Goal: Task Accomplishment & Management: Complete application form

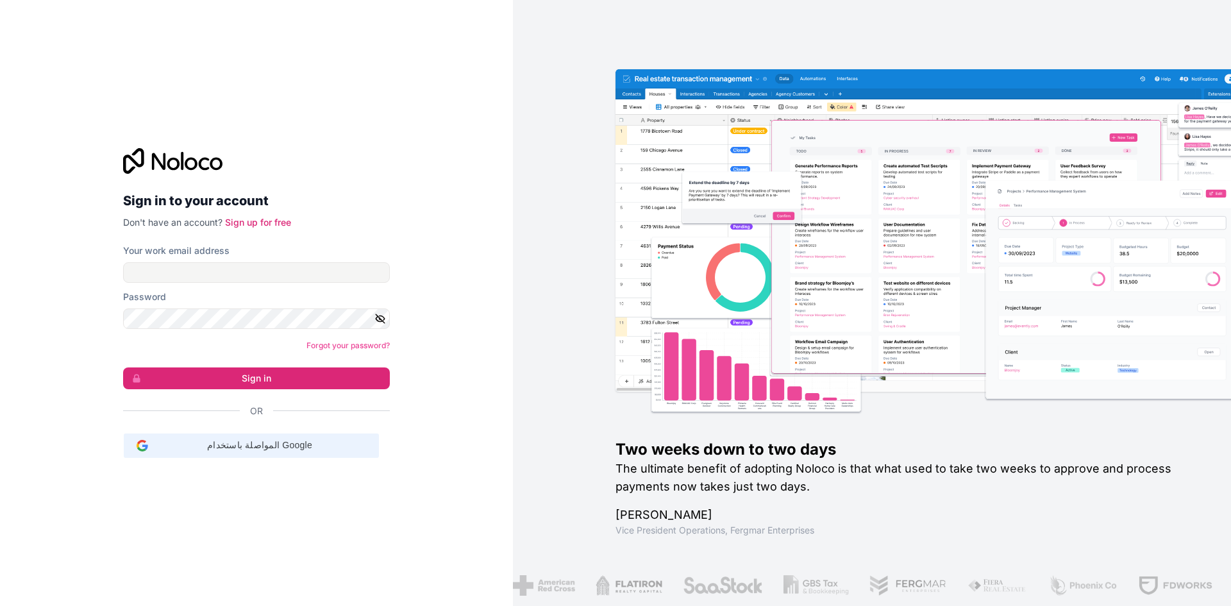
click at [252, 444] on span "المواصلة باستخدام Google" at bounding box center [259, 445] width 223 height 13
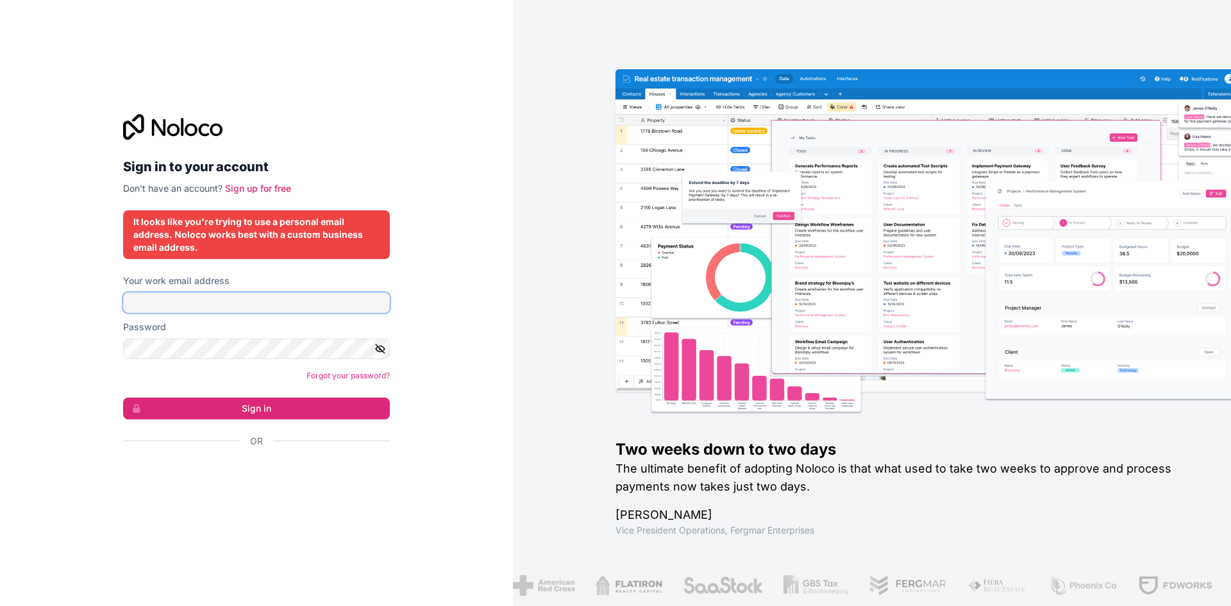
drag, startPoint x: 227, startPoint y: 307, endPoint x: 230, endPoint y: 300, distance: 7.5
click at [228, 304] on input "Your work email address" at bounding box center [256, 302] width 267 height 21
type input "[EMAIL_ADDRESS][DOMAIN_NAME]"
click at [123, 398] on button "Sign in" at bounding box center [256, 409] width 267 height 22
click at [383, 346] on icon "button" at bounding box center [380, 349] width 9 height 6
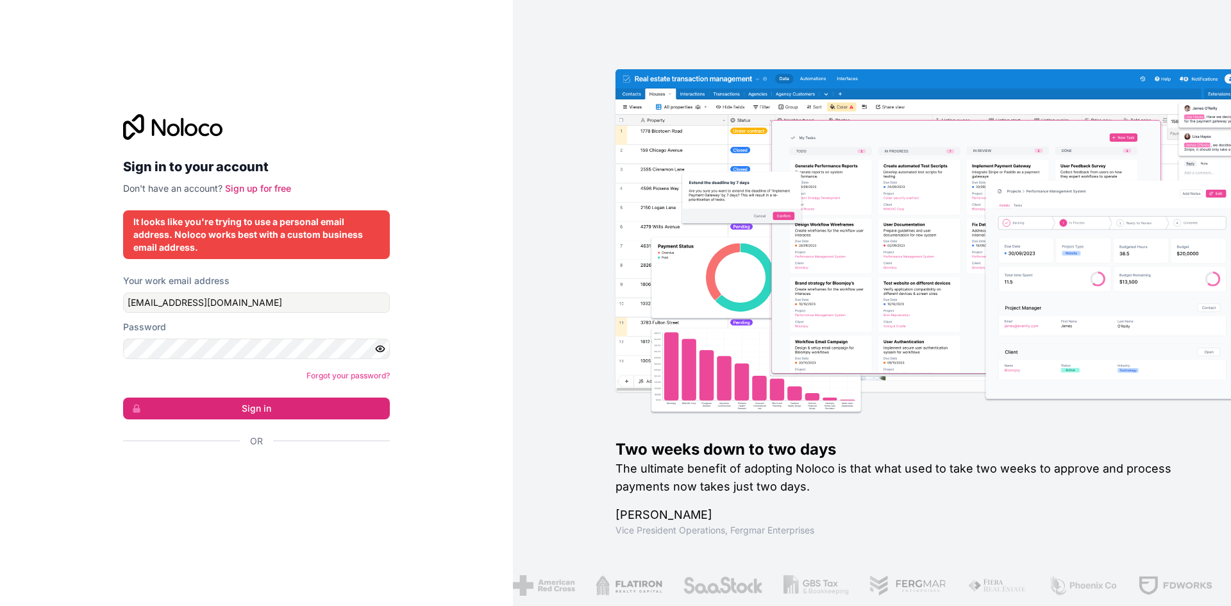
click at [227, 420] on form "Your work email address [EMAIL_ADDRESS][DOMAIN_NAME] Password Forgot your passw…" at bounding box center [256, 383] width 267 height 218
click at [224, 418] on button "Sign in" at bounding box center [256, 409] width 267 height 22
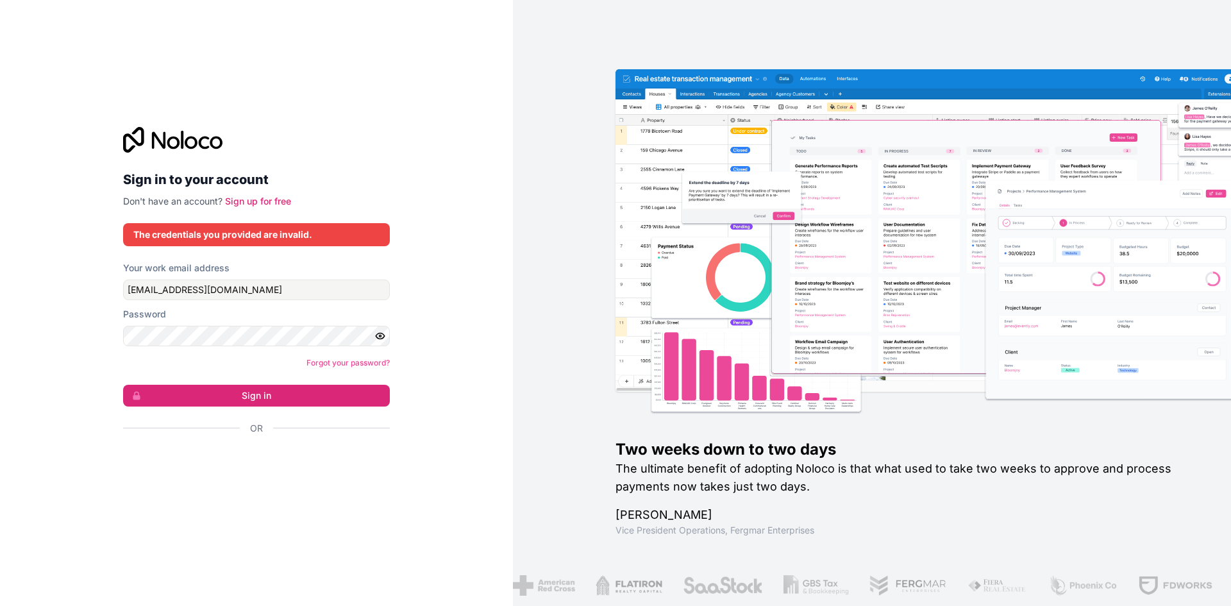
click at [231, 409] on form "Your work email address [EMAIL_ADDRESS][DOMAIN_NAME] Password Forgot your passw…" at bounding box center [256, 371] width 267 height 218
click at [502, 346] on div "Sign in to your account Don't have an account? Sign up for free The credentials…" at bounding box center [256, 303] width 513 height 606
click at [286, 389] on button "Sign in" at bounding box center [256, 396] width 267 height 22
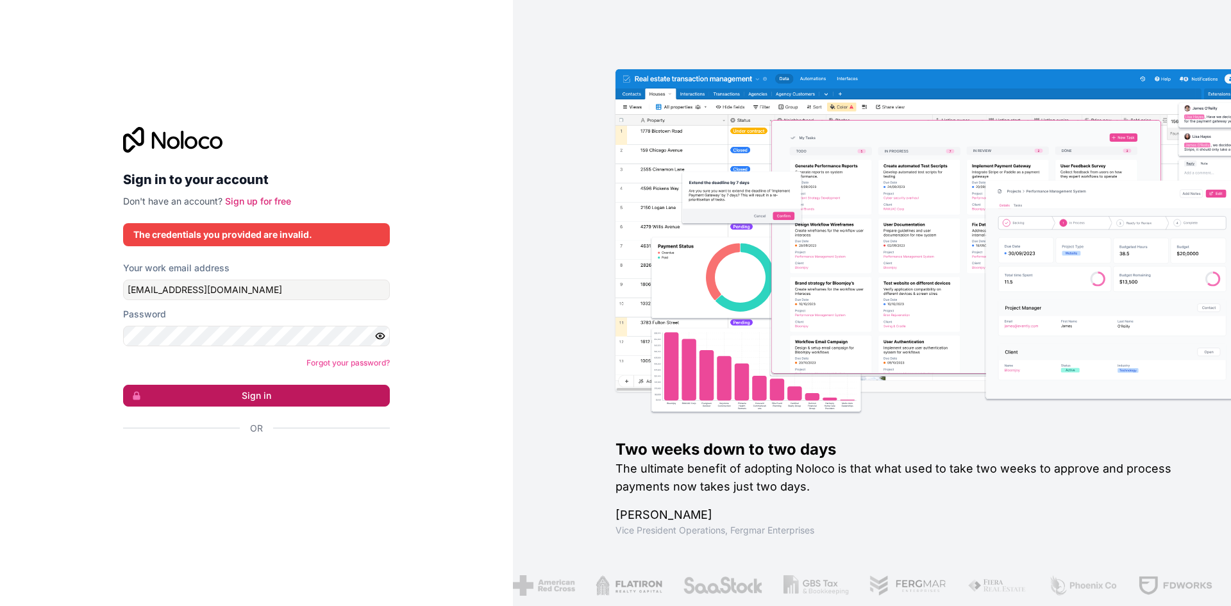
click at [286, 388] on button "Sign in" at bounding box center [256, 396] width 267 height 22
click at [285, 388] on button "Sign in" at bounding box center [256, 396] width 267 height 22
click at [243, 205] on link "Sign up for free" at bounding box center [258, 201] width 66 height 11
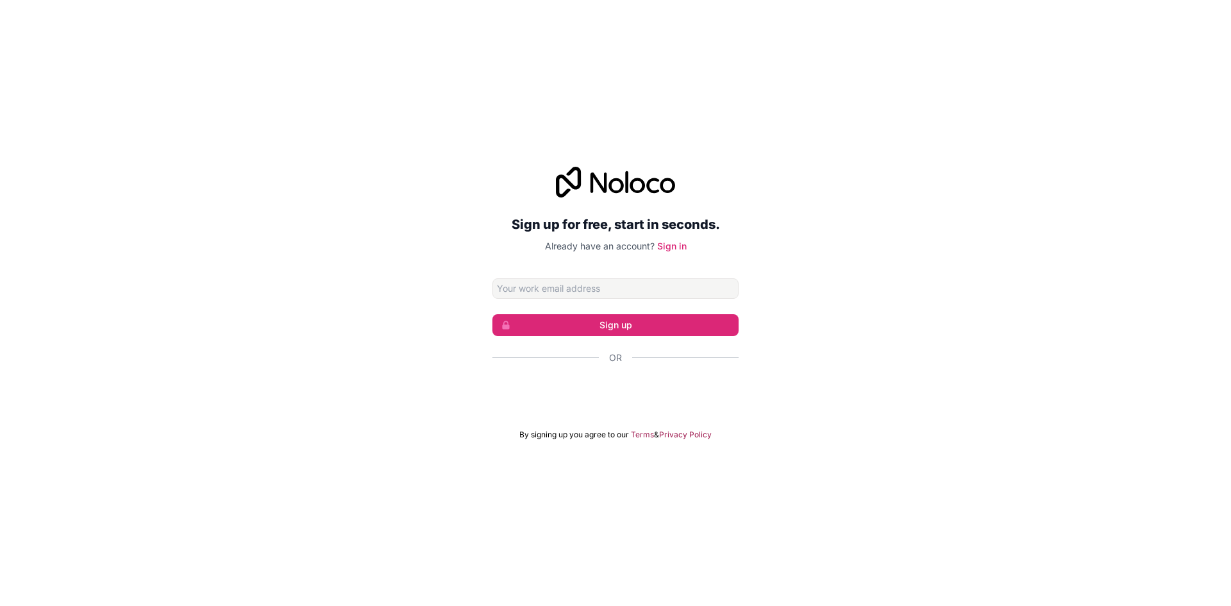
click at [815, 213] on div "Sign up for free, start in seconds. Already have an account? Sign in Sign up Or…" at bounding box center [615, 303] width 1231 height 309
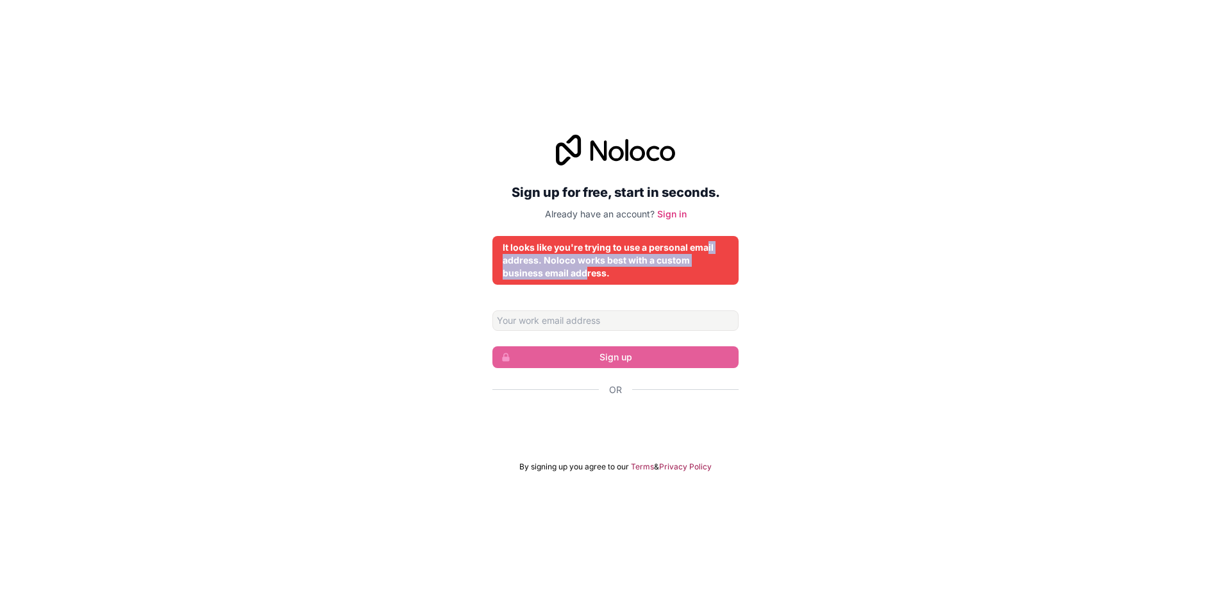
drag, startPoint x: 701, startPoint y: 252, endPoint x: 586, endPoint y: 278, distance: 117.6
click at [586, 278] on div "It looks like you're trying to use a personal email address. Noloco works best …" at bounding box center [616, 260] width 226 height 38
